Goal: Task Accomplishment & Management: Manage account settings

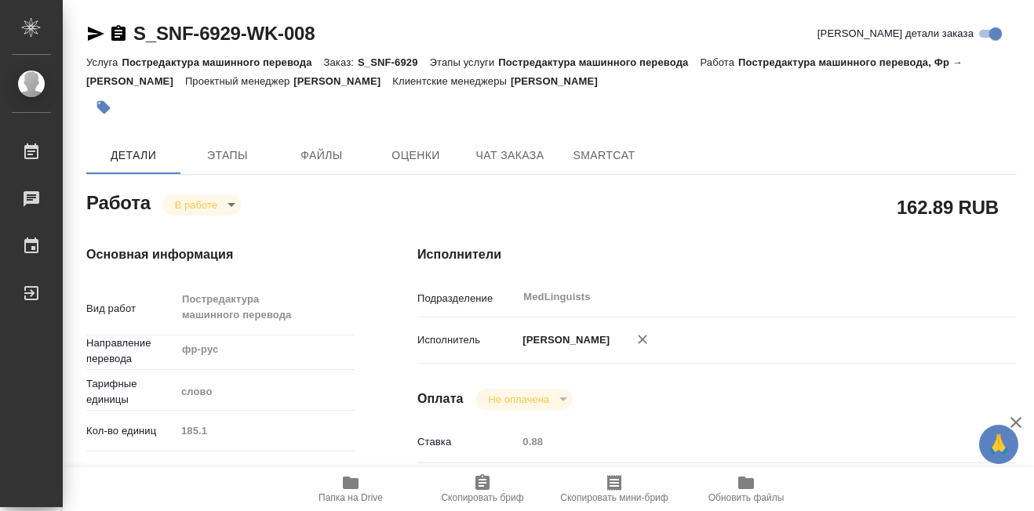
type textarea "x"
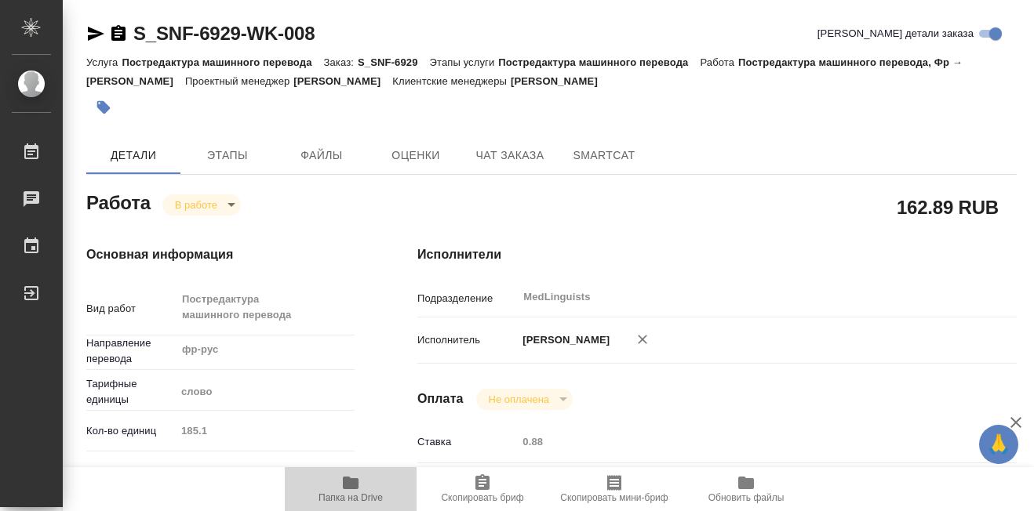
click at [343, 486] on icon "button" at bounding box center [350, 483] width 19 height 19
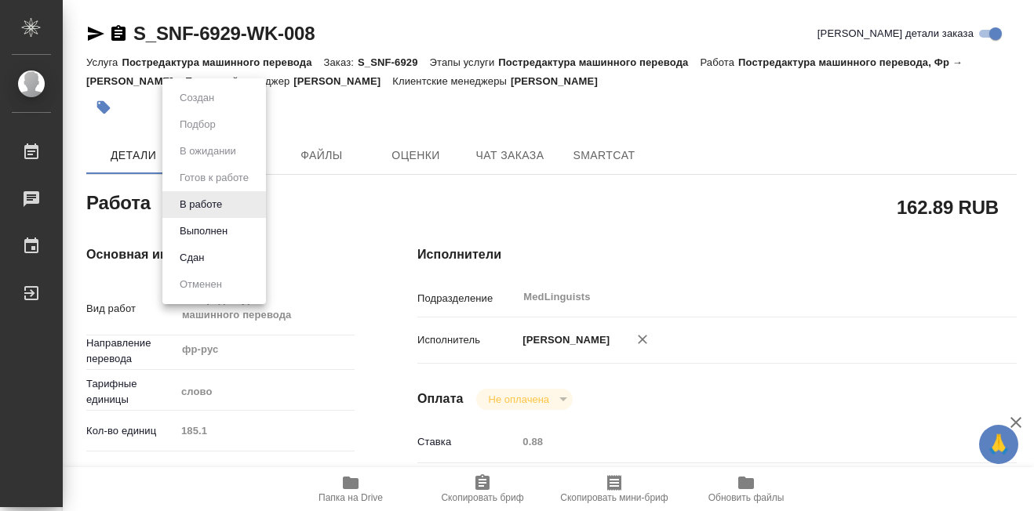
drag, startPoint x: 229, startPoint y: 203, endPoint x: 227, endPoint y: 217, distance: 14.3
click at [228, 203] on body "🙏 .cls-1 fill:#fff; AWATERA Martynova Aleksandra Работы 0 Чаты График Выйти S_S…" at bounding box center [517, 255] width 1034 height 511
click at [212, 230] on button "Выполнен" at bounding box center [203, 231] width 57 height 17
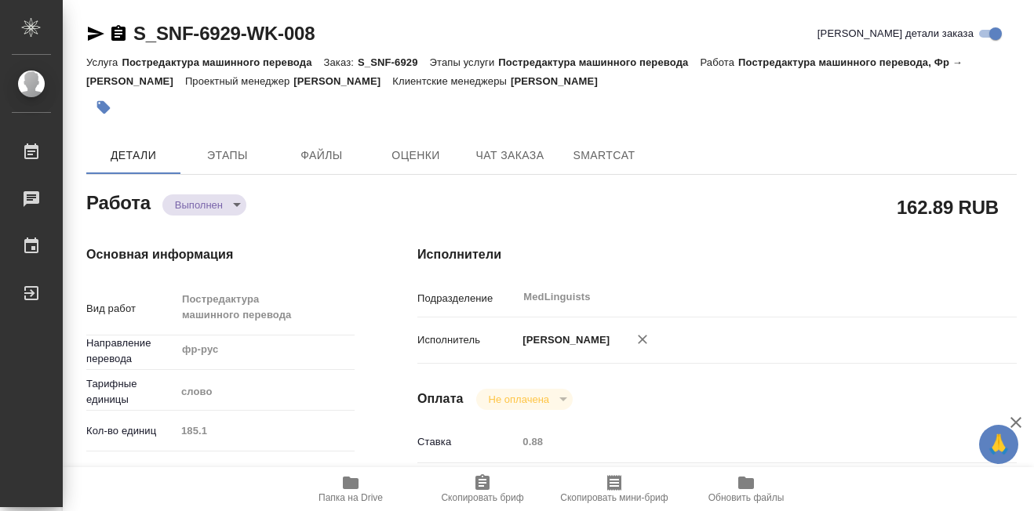
type textarea "x"
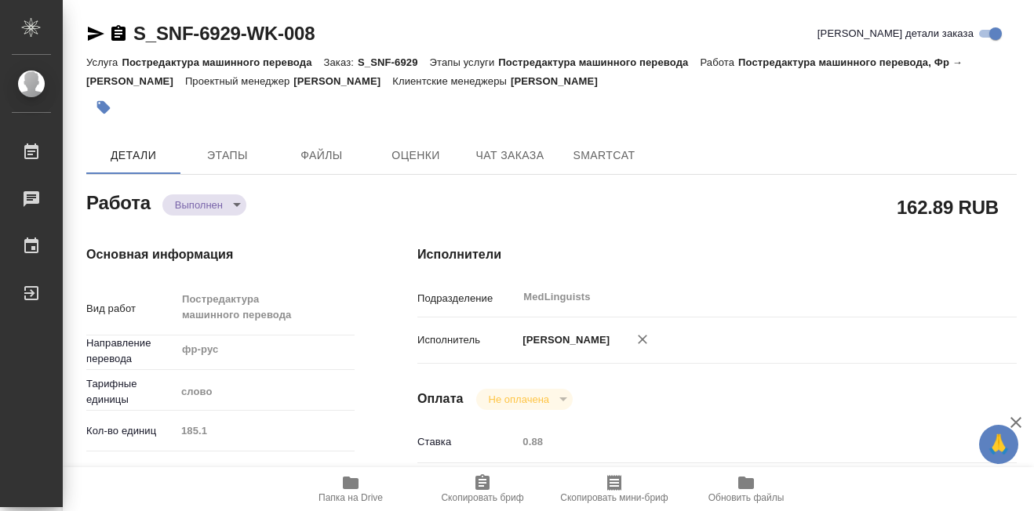
type textarea "x"
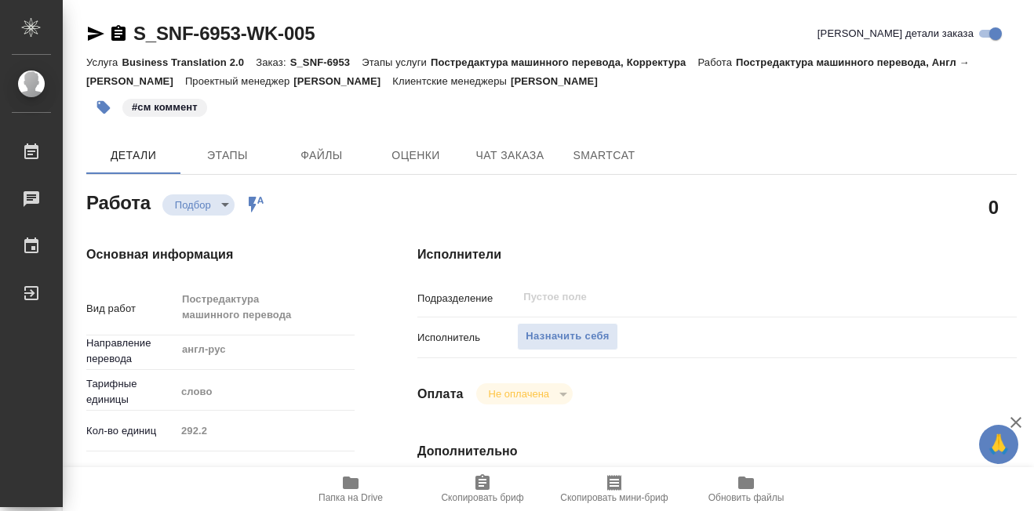
scroll to position [157, 0]
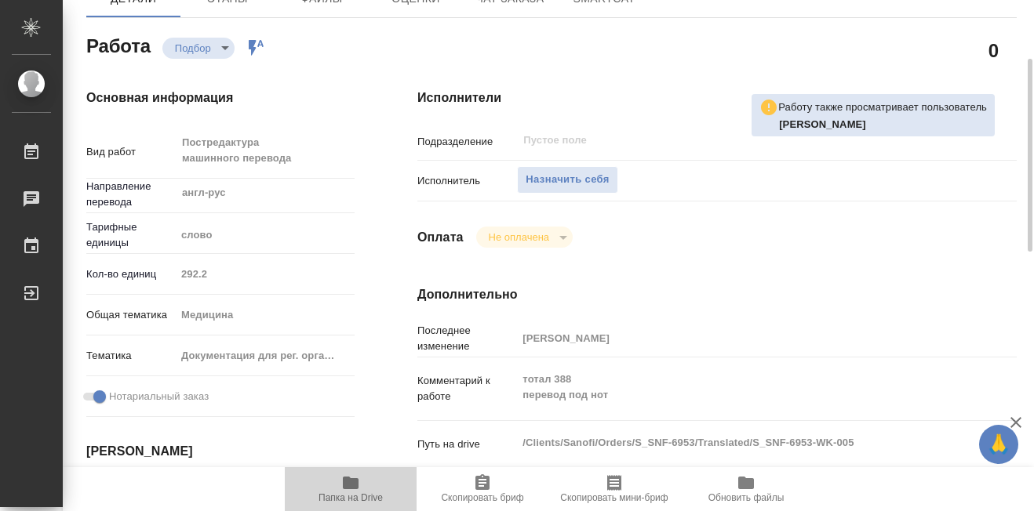
click at [348, 480] on icon "button" at bounding box center [351, 483] width 16 height 13
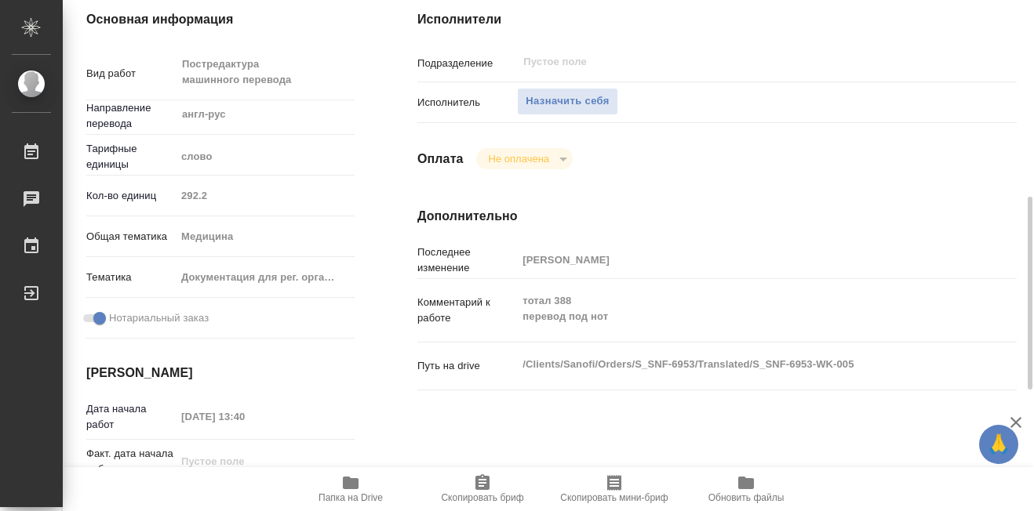
scroll to position [314, 0]
